Goal: Find contact information: Find contact information

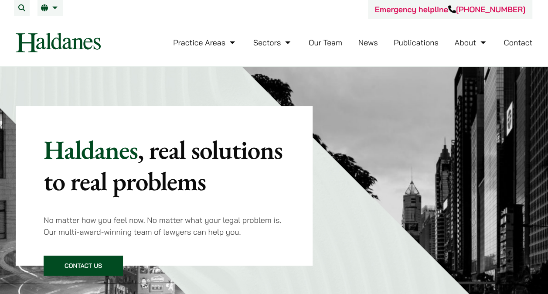
click at [331, 42] on link "Our Team" at bounding box center [326, 43] width 34 height 10
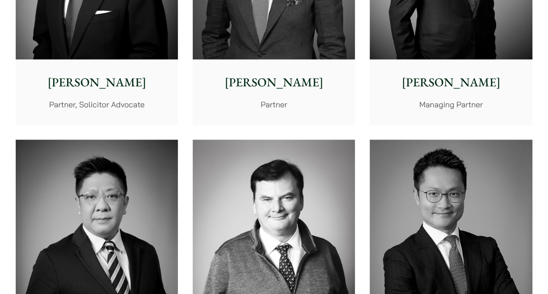
scroll to position [4143, 0]
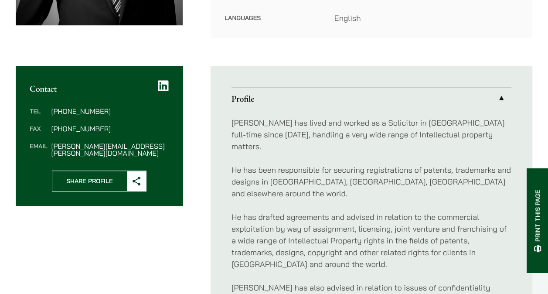
scroll to position [318, 0]
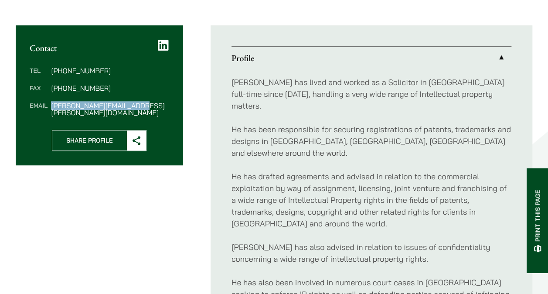
drag, startPoint x: 150, startPoint y: 97, endPoint x: 50, endPoint y: 97, distance: 100.3
click at [50, 97] on dl "Tel (852) 2868 1234 Fax (852) 2845 1637 Email tim.hancock@haldanes.com" at bounding box center [99, 91] width 139 height 49
copy dd "tim.hancock@haldanes.com"
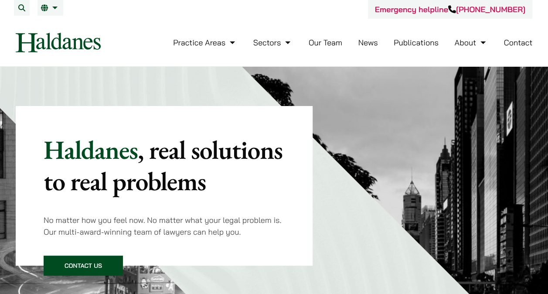
click at [333, 43] on link "Our Team" at bounding box center [326, 43] width 34 height 10
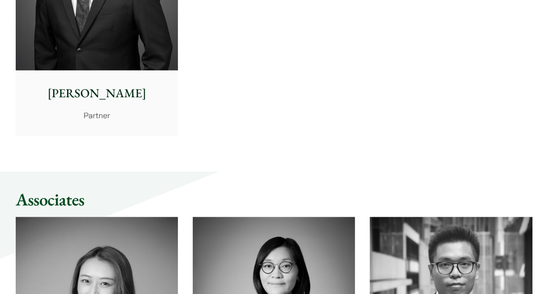
scroll to position [1983, 0]
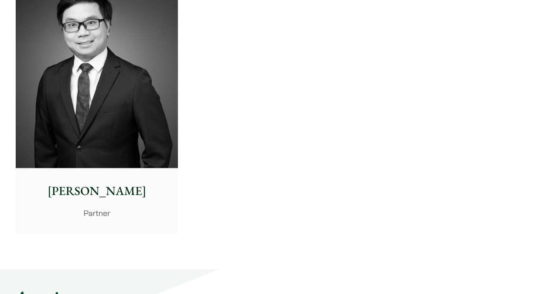
drag, startPoint x: 372, startPoint y: 282, endPoint x: 460, endPoint y: 290, distance: 88.0
